Goal: Browse casually: Explore the website without a specific task or goal

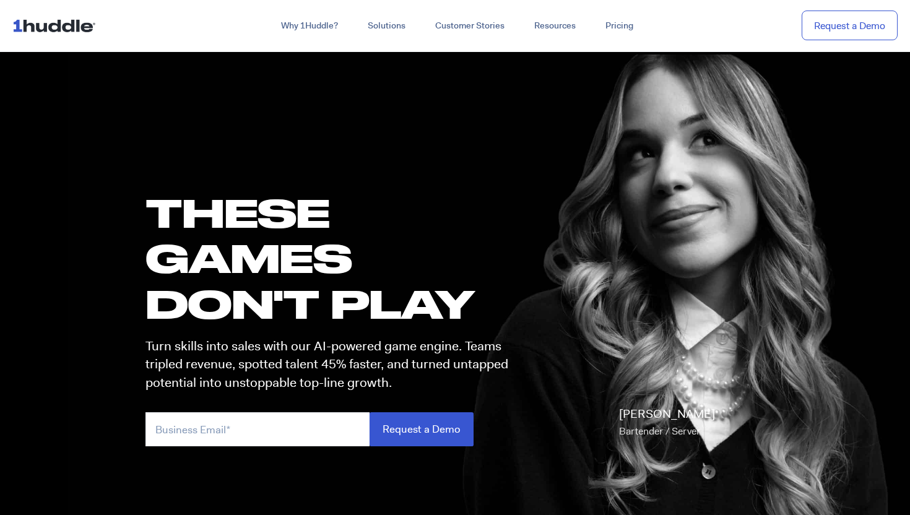
click at [211, 364] on p "Turn skills into sales with our AI-powered game engine. Teams tripled revenue, …" at bounding box center [332, 364] width 374 height 54
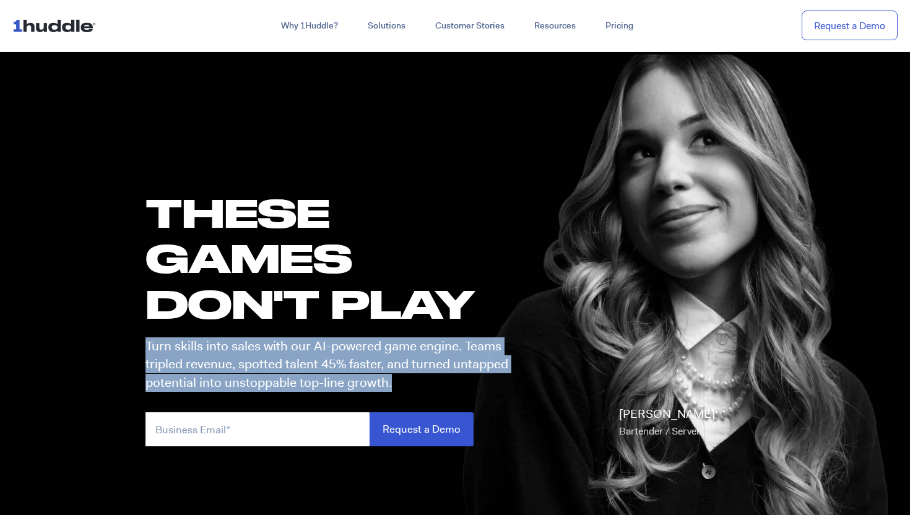
click at [211, 364] on p "Turn skills into sales with our AI-powered game engine. Teams tripled revenue, …" at bounding box center [332, 364] width 374 height 54
click at [214, 347] on p "Turn skills into sales with our AI-powered game engine. Teams tripled revenue, …" at bounding box center [332, 364] width 374 height 54
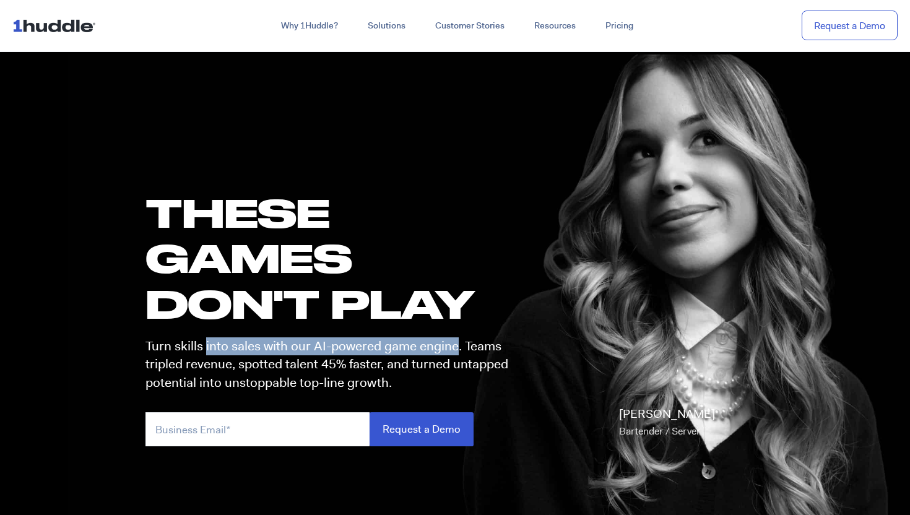
drag, startPoint x: 214, startPoint y: 347, endPoint x: 436, endPoint y: 347, distance: 222.8
click at [436, 347] on p "Turn skills into sales with our AI-powered game engine. Teams tripled revenue, …" at bounding box center [332, 364] width 374 height 54
drag, startPoint x: 436, startPoint y: 347, endPoint x: 152, endPoint y: 346, distance: 284.7
click at [152, 346] on p "Turn skills into sales with our AI-powered game engine. Teams tripled revenue, …" at bounding box center [332, 364] width 374 height 54
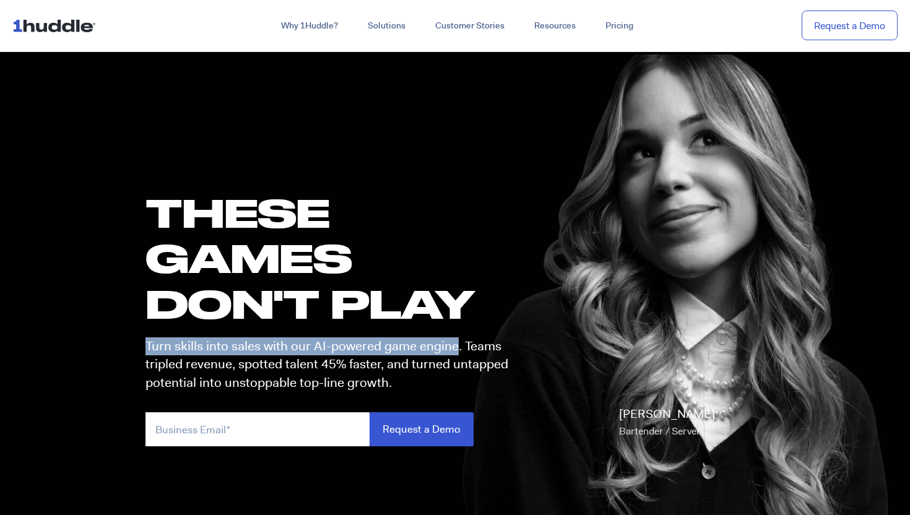
click at [152, 346] on p "Turn skills into sales with our AI-powered game engine. Teams tripled revenue, …" at bounding box center [332, 364] width 374 height 54
drag, startPoint x: 152, startPoint y: 346, endPoint x: 432, endPoint y: 347, distance: 280.4
click at [432, 347] on p "Turn skills into sales with our AI-powered game engine. Teams tripled revenue, …" at bounding box center [332, 364] width 374 height 54
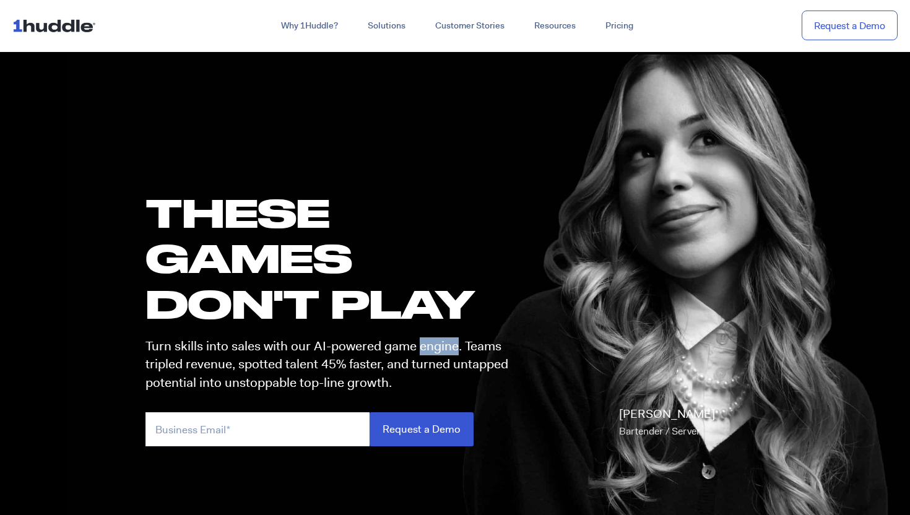
click at [432, 347] on p "Turn skills into sales with our AI-powered game engine. Teams tripled revenue, …" at bounding box center [332, 364] width 374 height 54
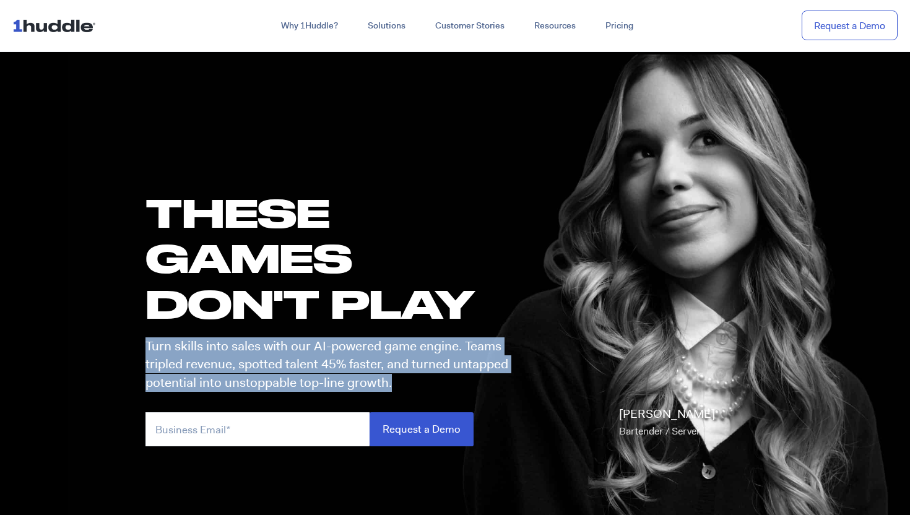
drag, startPoint x: 432, startPoint y: 347, endPoint x: 430, endPoint y: 376, distance: 29.2
click at [430, 376] on p "Turn skills into sales with our AI-powered game engine. Teams tripled revenue, …" at bounding box center [332, 364] width 374 height 54
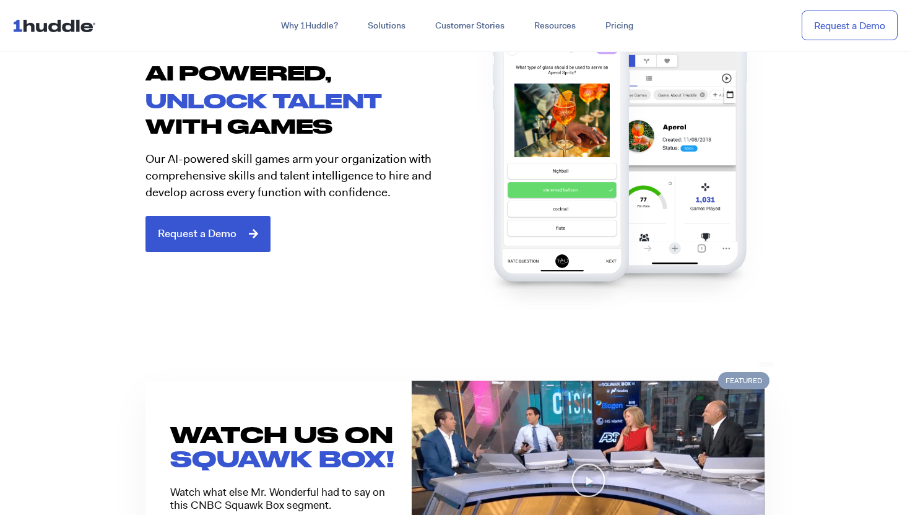
scroll to position [702, 0]
